Goal: Information Seeking & Learning: Find specific fact

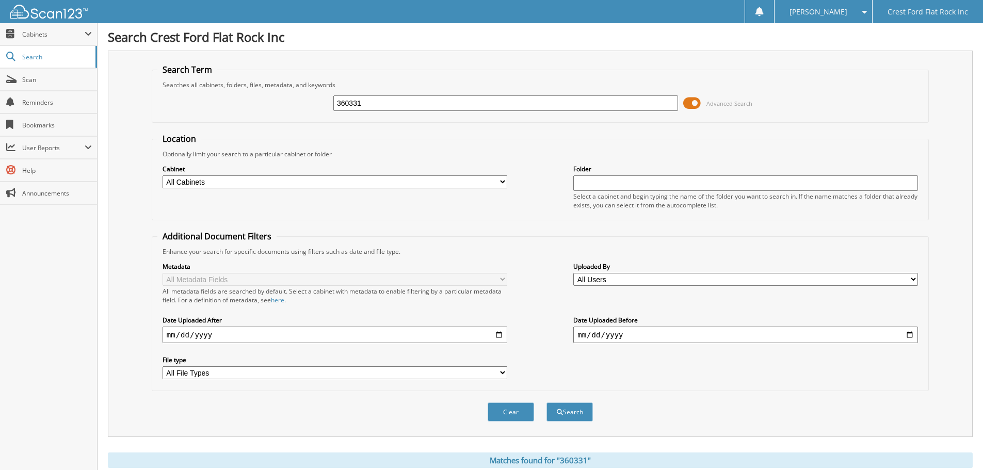
drag, startPoint x: 385, startPoint y: 101, endPoint x: 227, endPoint y: 91, distance: 157.6
click at [273, 91] on div "360331 Advanced Search" at bounding box center [539, 103] width 765 height 28
type input "365511"
click at [576, 412] on button "Search" at bounding box center [569, 411] width 46 height 19
drag, startPoint x: 378, startPoint y: 100, endPoint x: 158, endPoint y: 87, distance: 219.6
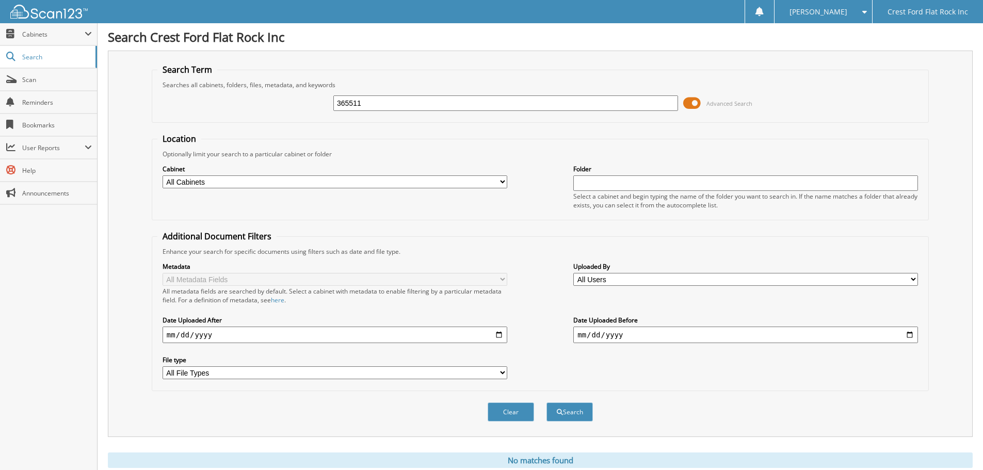
click at [162, 87] on fieldset "Search Term Searches all cabinets, folders, files, metadata, and keywords 36551…" at bounding box center [540, 93] width 777 height 59
type input "356511"
click at [546, 402] on button "Search" at bounding box center [569, 411] width 46 height 19
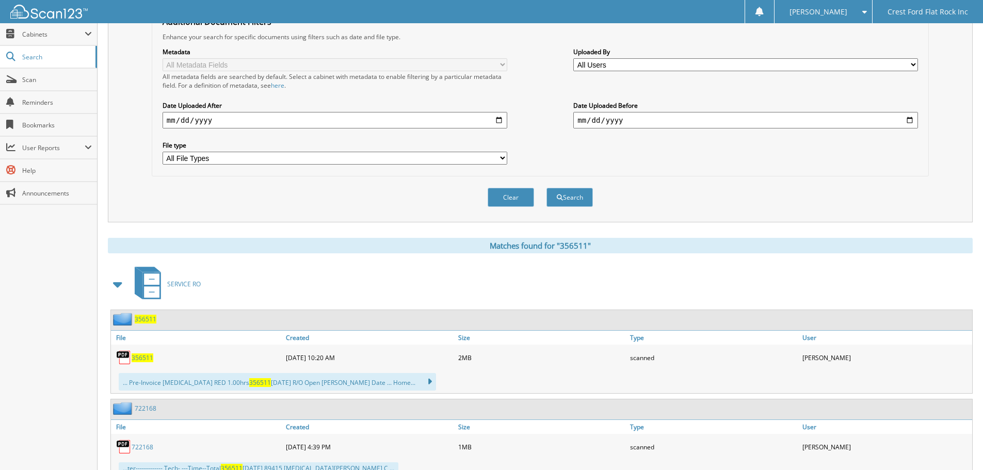
scroll to position [253, 0]
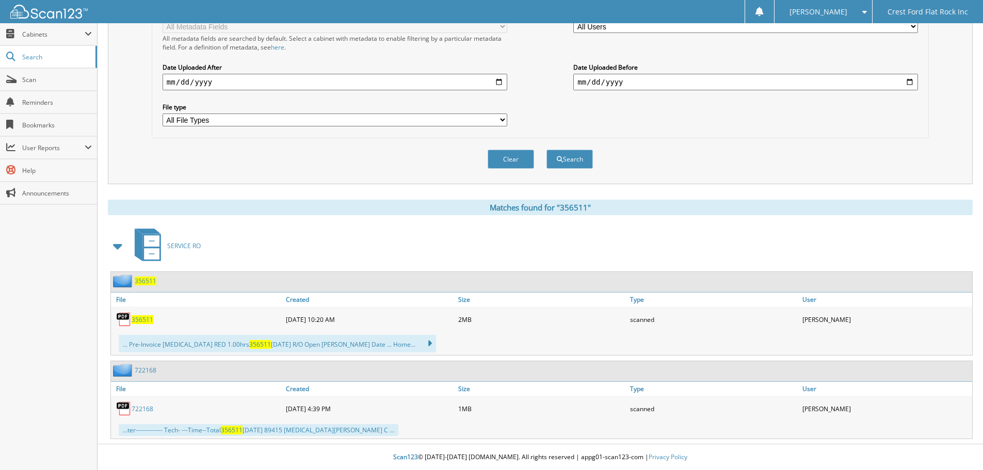
click at [135, 319] on span "356511" at bounding box center [143, 319] width 22 height 9
